Goal: Information Seeking & Learning: Learn about a topic

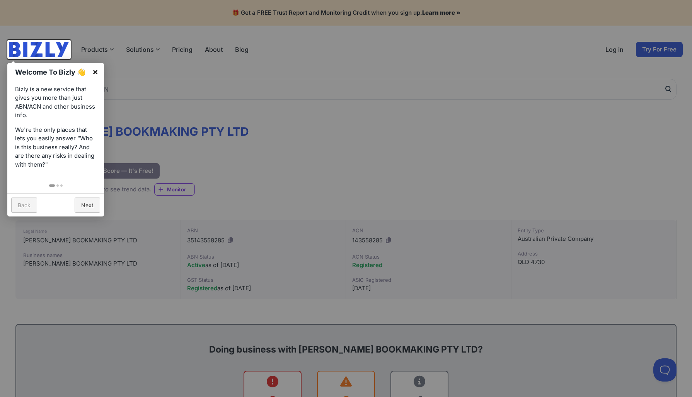
click at [95, 72] on link "×" at bounding box center [95, 71] width 17 height 17
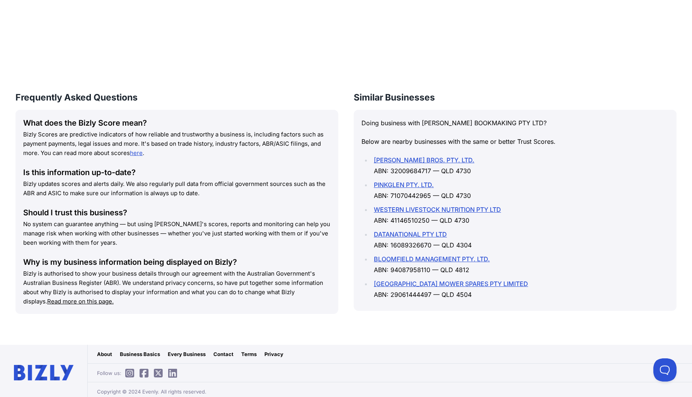
scroll to position [991, 0]
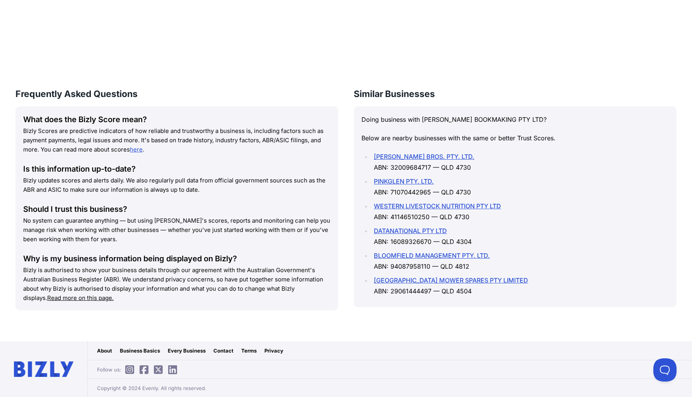
drag, startPoint x: 552, startPoint y: 119, endPoint x: 582, endPoint y: 120, distance: 29.4
click at [582, 120] on p "Doing business with [PERSON_NAME] BOOKMAKING PTY LTD?" at bounding box center [514, 119] width 307 height 11
click at [461, 136] on p "Below are nearby businesses with the same or better Trust Scores." at bounding box center [514, 138] width 307 height 11
drag, startPoint x: 397, startPoint y: 136, endPoint x: 540, endPoint y: 143, distance: 142.4
click at [540, 143] on p "Below are nearby businesses with the same or better Trust Scores." at bounding box center [514, 138] width 307 height 11
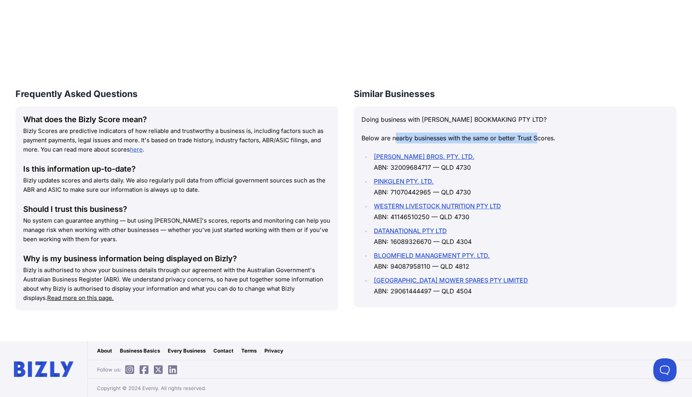
click at [540, 143] on p "Below are nearby businesses with the same or better Trust Scores." at bounding box center [514, 138] width 307 height 11
click at [474, 143] on p "Below are nearby businesses with the same or better Trust Scores." at bounding box center [514, 138] width 307 height 11
drag, startPoint x: 489, startPoint y: 135, endPoint x: 577, endPoint y: 144, distance: 88.2
click at [576, 144] on div "Doing business with [PERSON_NAME] BOOKMAKING PTY LTD? Below are nearby business…" at bounding box center [515, 206] width 323 height 201
